Goal: Task Accomplishment & Management: Complete application form

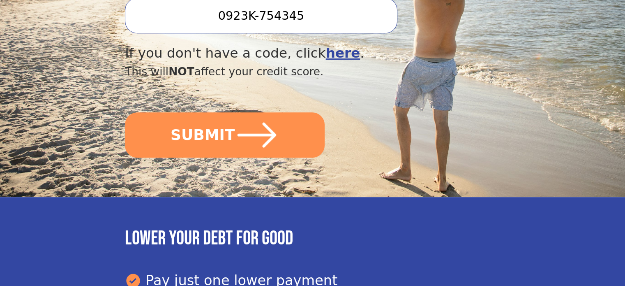
scroll to position [373, 0]
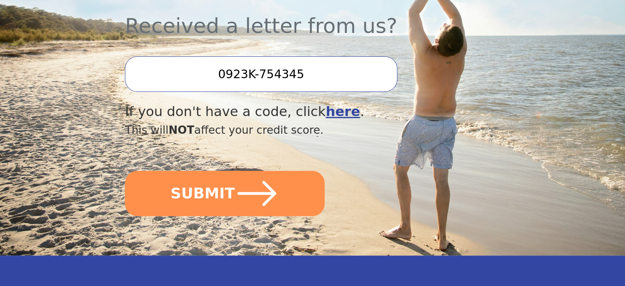
scroll to position [317, 0]
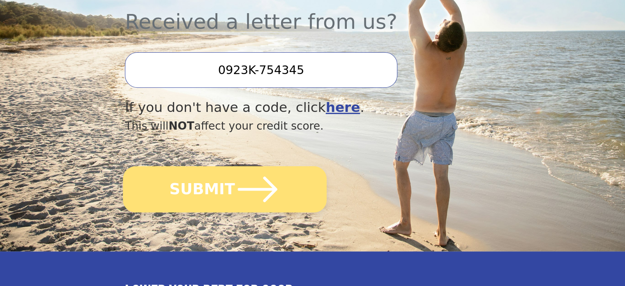
click at [178, 166] on button "SUBMIT" at bounding box center [225, 189] width 204 height 46
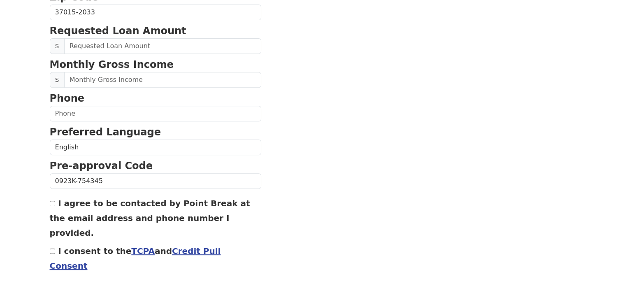
scroll to position [366, 0]
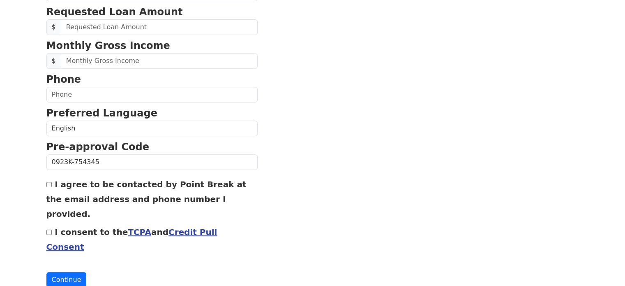
click at [176, 227] on link "Credit Pull Consent" at bounding box center [131, 239] width 171 height 25
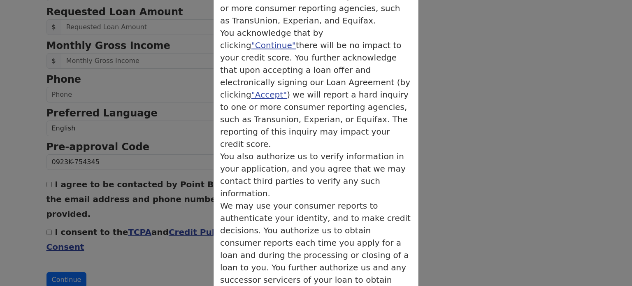
scroll to position [176, 0]
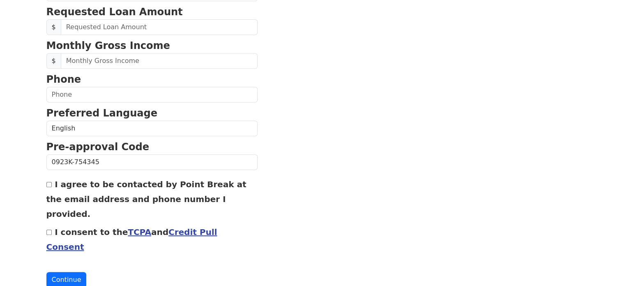
click at [128, 227] on link "TCPA" at bounding box center [139, 232] width 23 height 10
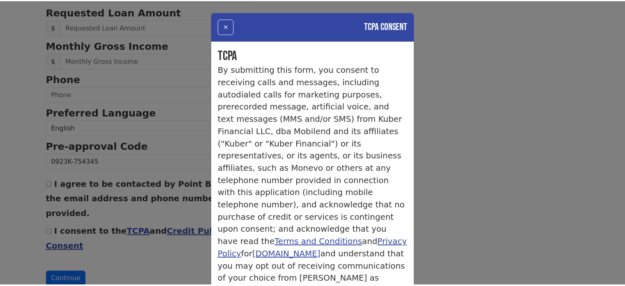
scroll to position [0, 0]
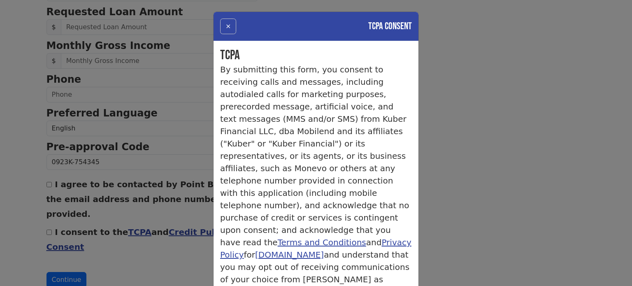
click at [227, 24] on button "×" at bounding box center [228, 27] width 16 height 16
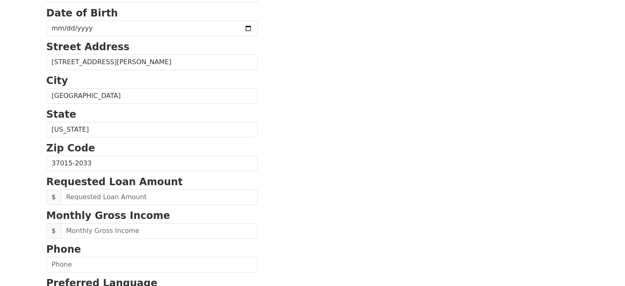
scroll to position [210, 0]
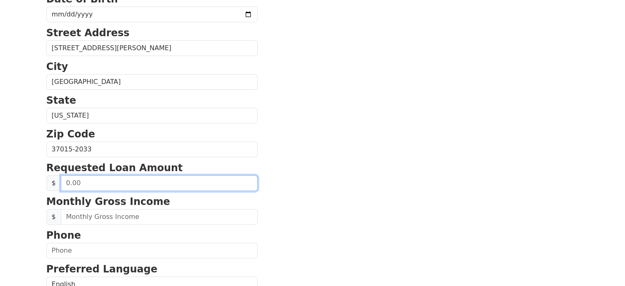
click at [154, 181] on input "text" at bounding box center [159, 183] width 197 height 16
type input "35,000.00"
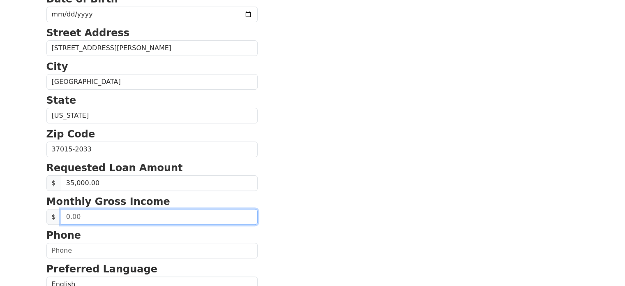
click at [153, 215] on input "text" at bounding box center [159, 217] width 197 height 16
click at [155, 220] on input "text" at bounding box center [159, 217] width 197 height 16
type input "3,029.00"
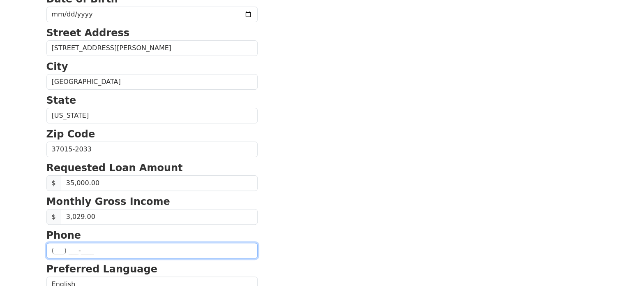
click at [152, 244] on input "text" at bounding box center [151, 251] width 211 height 16
type input "(612) 817-1750"
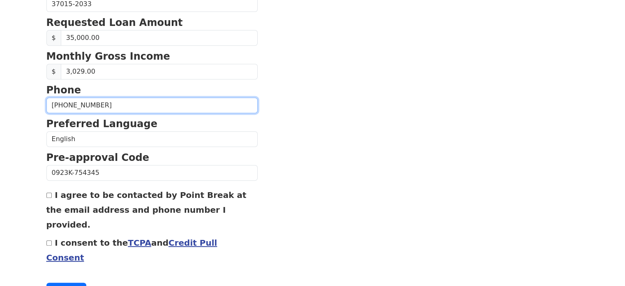
scroll to position [356, 0]
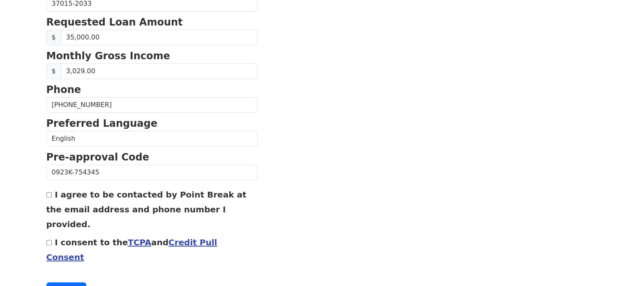
click at [50, 194] on input "I agree to be contacted by Point Break at the email address and phone number I …" at bounding box center [48, 194] width 5 height 5
checkbox input "true"
click at [49, 240] on input "I consent to the TCPA and Credit Pull Consent" at bounding box center [48, 242] width 5 height 5
checkbox input "true"
click at [64, 282] on button "Continue" at bounding box center [66, 290] width 40 height 16
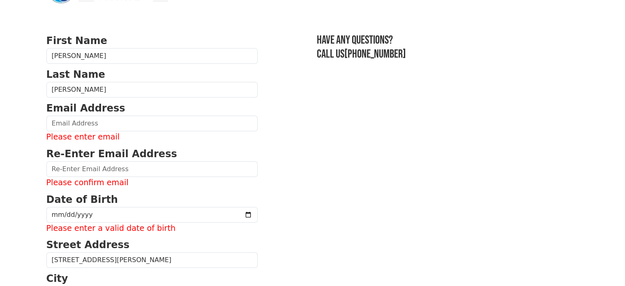
scroll to position [35, 0]
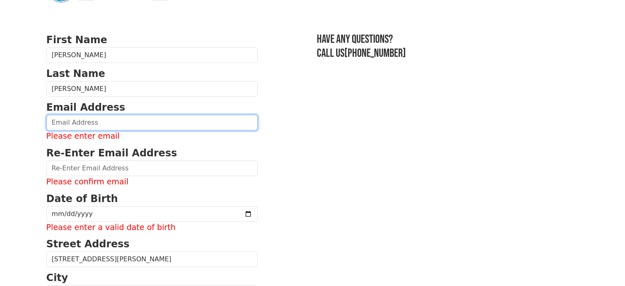
click at [127, 120] on input "email" at bounding box center [151, 123] width 211 height 16
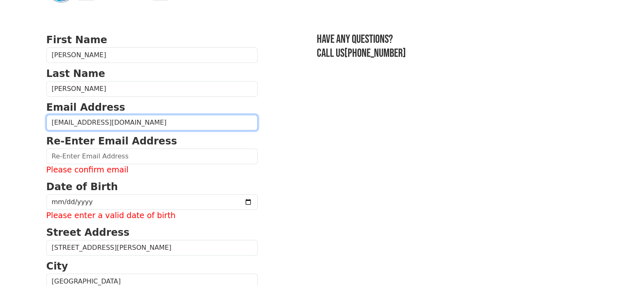
type input "jayjross@gmail.com"
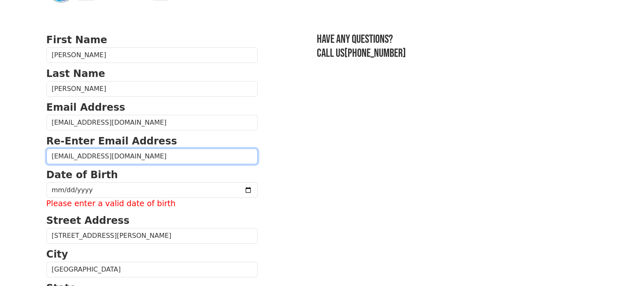
type input "jayjross@gmail.com"
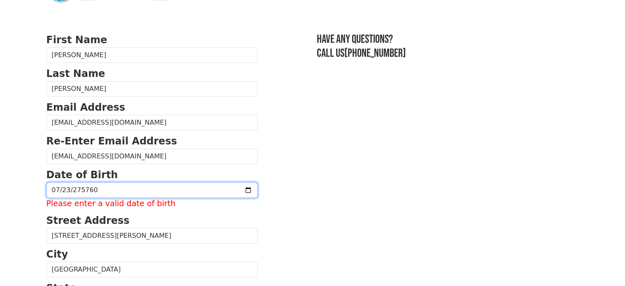
type input "197919-07-23"
type input "1979-07-23"
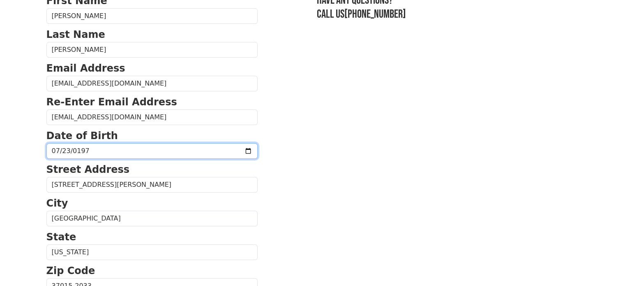
scroll to position [76, 0]
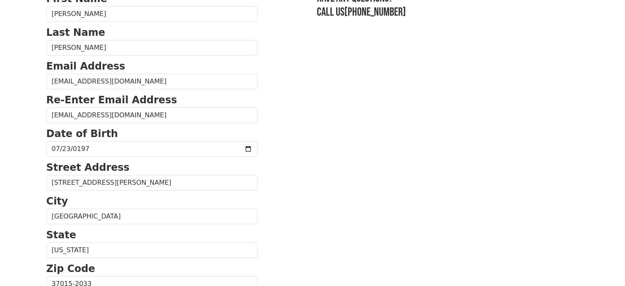
click at [265, 128] on section "First Name Jason Last Name Ross Email Address jayjross@gmail.com Re-Enter Email…" at bounding box center [312, 284] width 533 height 586
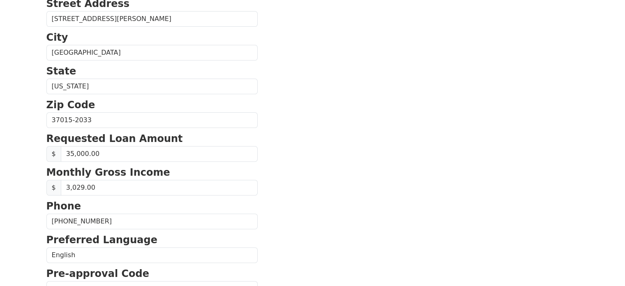
scroll to position [366, 0]
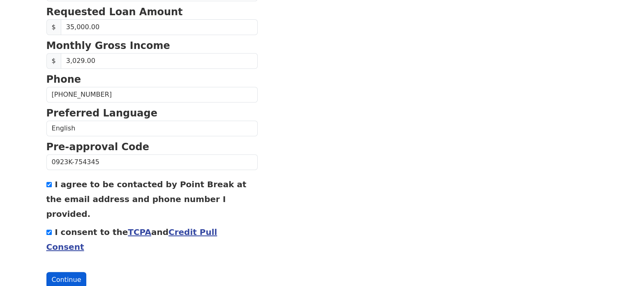
click at [66, 272] on button "Continue" at bounding box center [66, 280] width 40 height 16
